Goal: Information Seeking & Learning: Check status

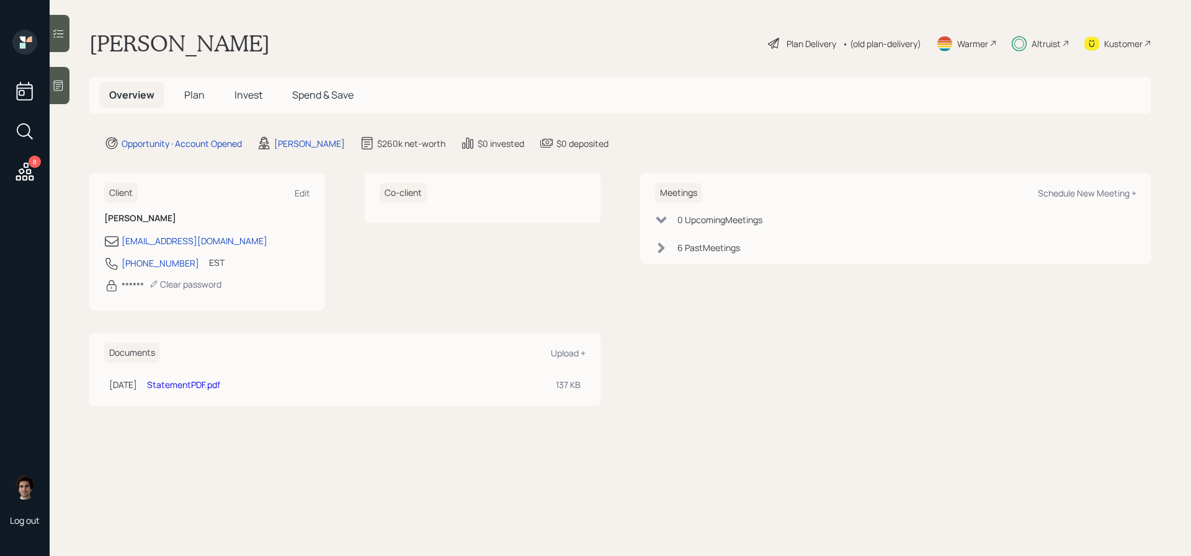
click at [242, 93] on span "Invest" at bounding box center [248, 95] width 28 height 14
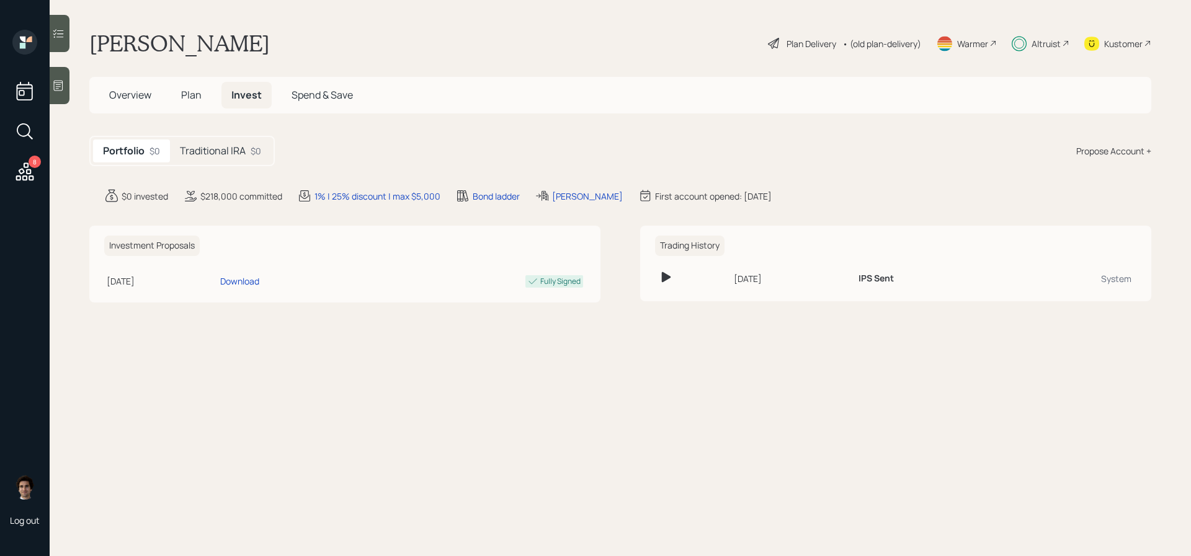
click at [233, 165] on div "Portfolio $0 Traditional IRA $0" at bounding box center [181, 151] width 185 height 30
click at [233, 160] on div "Traditional IRA $0" at bounding box center [220, 151] width 101 height 23
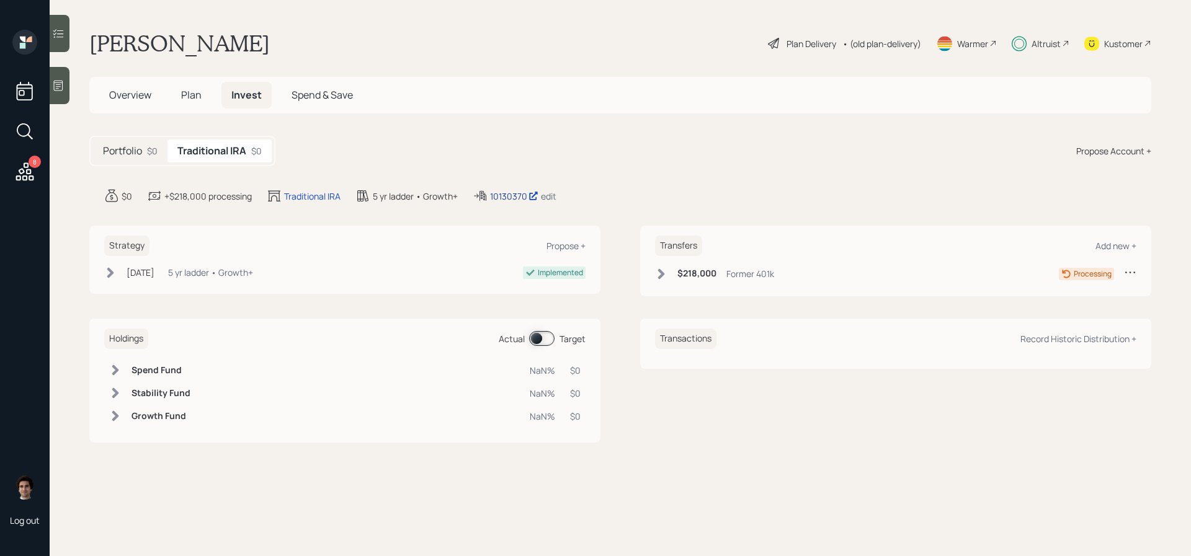
click at [515, 198] on div "10130370" at bounding box center [514, 196] width 48 height 13
click at [12, 179] on div "8" at bounding box center [25, 108] width 30 height 156
click at [19, 172] on icon at bounding box center [25, 172] width 22 height 22
